Goal: Task Accomplishment & Management: Manage account settings

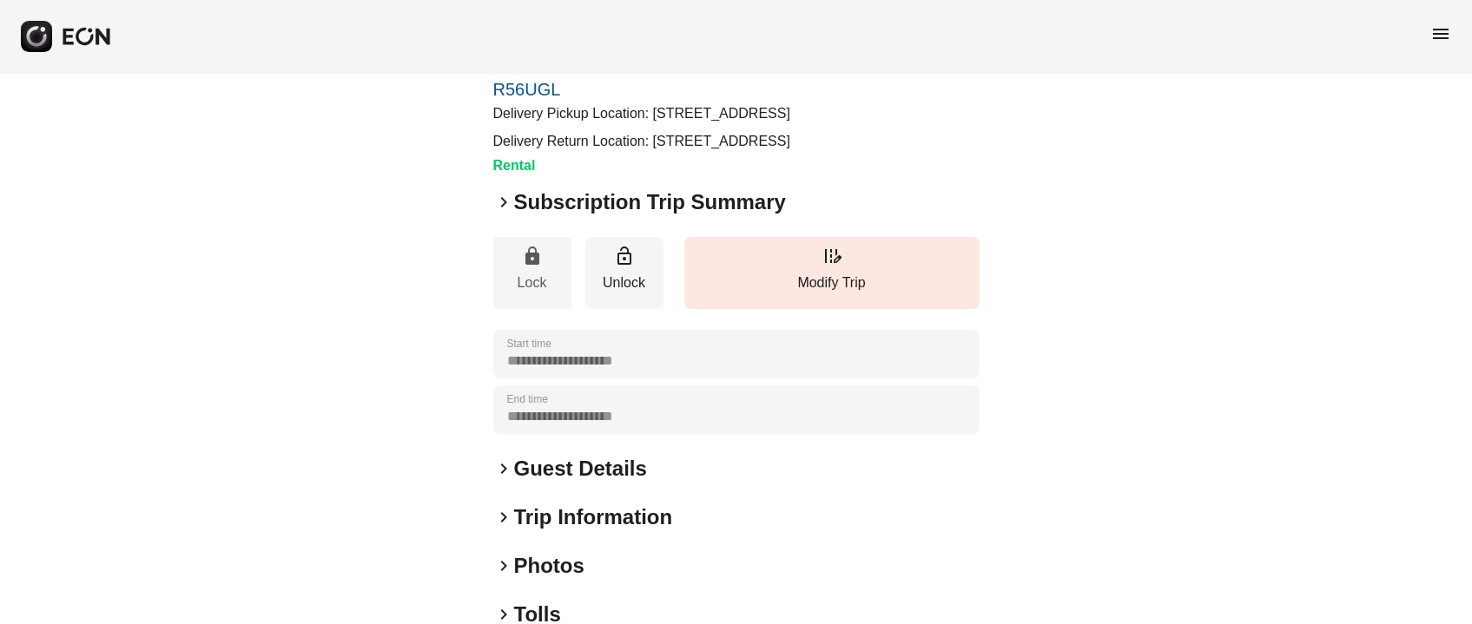
scroll to position [129, 0]
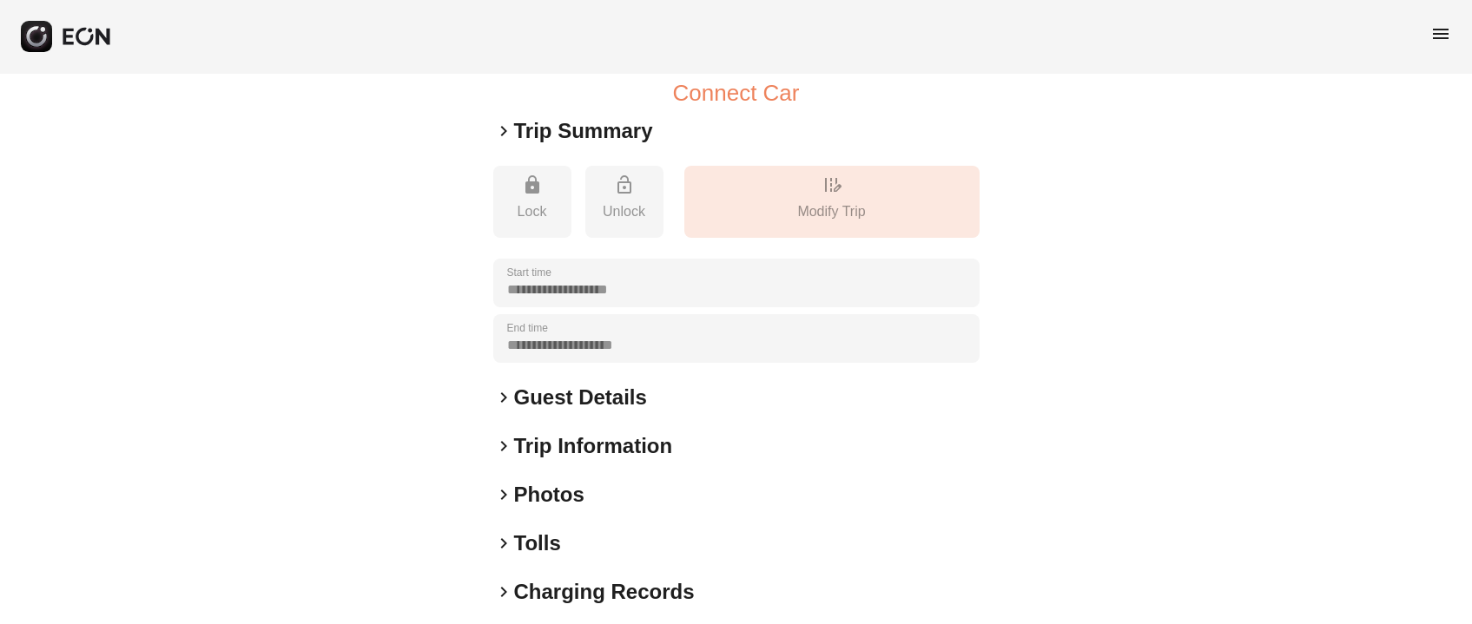
click at [530, 494] on h2 "Photos" at bounding box center [549, 495] width 70 height 28
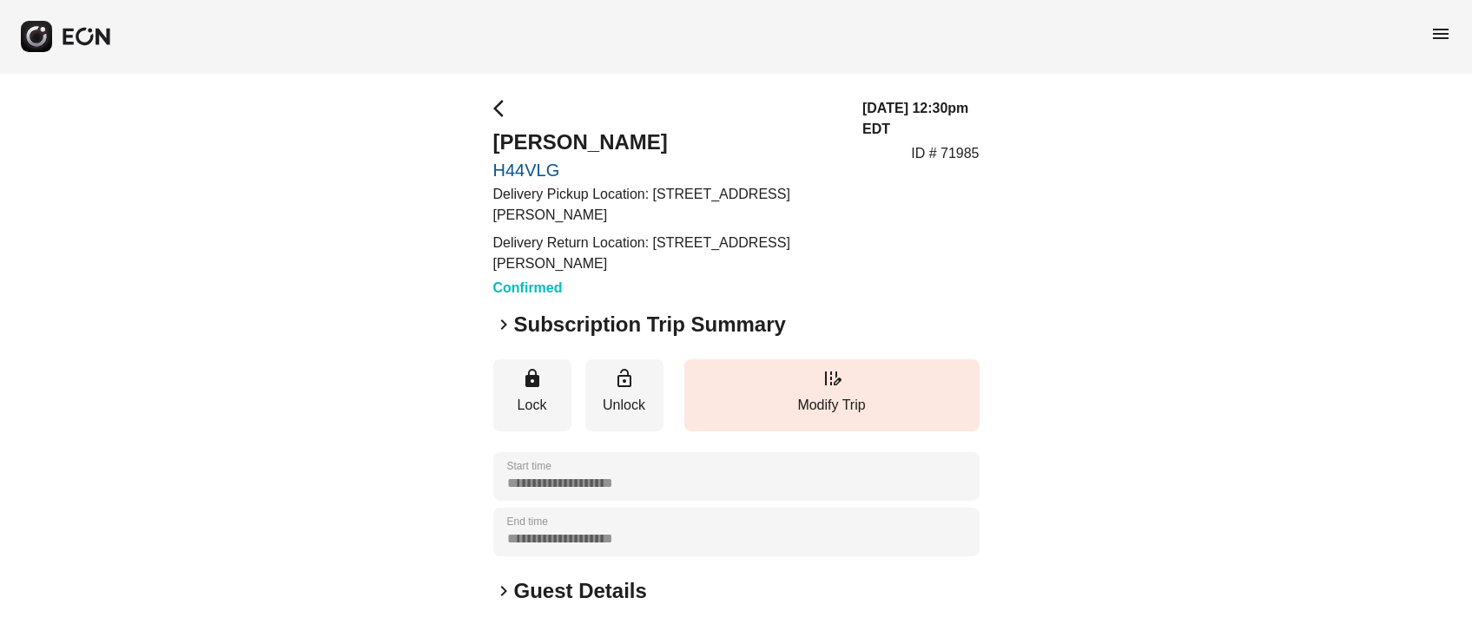
click at [559, 326] on h2 "Subscription Trip Summary" at bounding box center [650, 325] width 272 height 28
